Goal: Find specific page/section: Find specific page/section

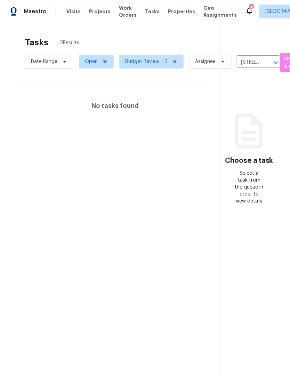
scroll to position [0, 12]
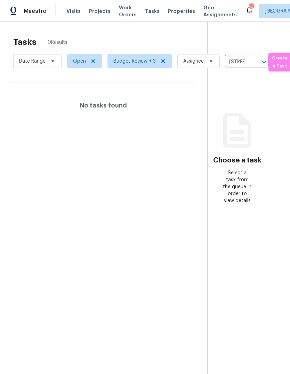
click at [172, 8] on span "Properties" at bounding box center [181, 11] width 27 height 7
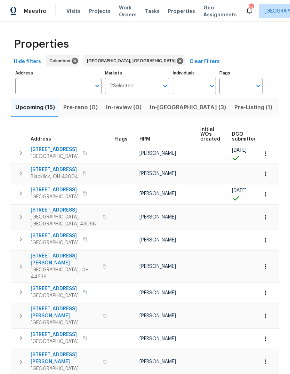
click at [234, 108] on span "Pre-Listing (1)" at bounding box center [253, 108] width 38 height 10
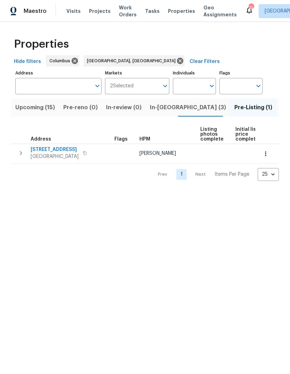
click at [43, 150] on span "[STREET_ADDRESS]" at bounding box center [55, 149] width 48 height 7
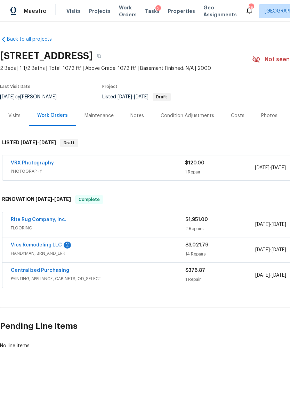
click at [265, 116] on div "Photos" at bounding box center [269, 115] width 16 height 7
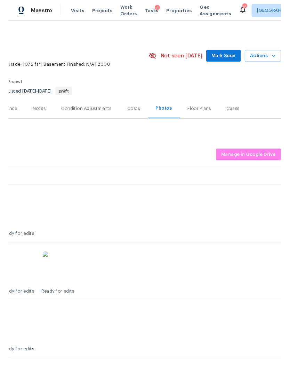
scroll to position [0, 103]
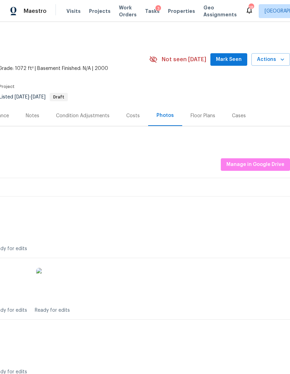
scroll to position [0, 103]
click at [255, 161] on span "Manage in Google Drive" at bounding box center [255, 164] width 58 height 9
